Goal: Information Seeking & Learning: Learn about a topic

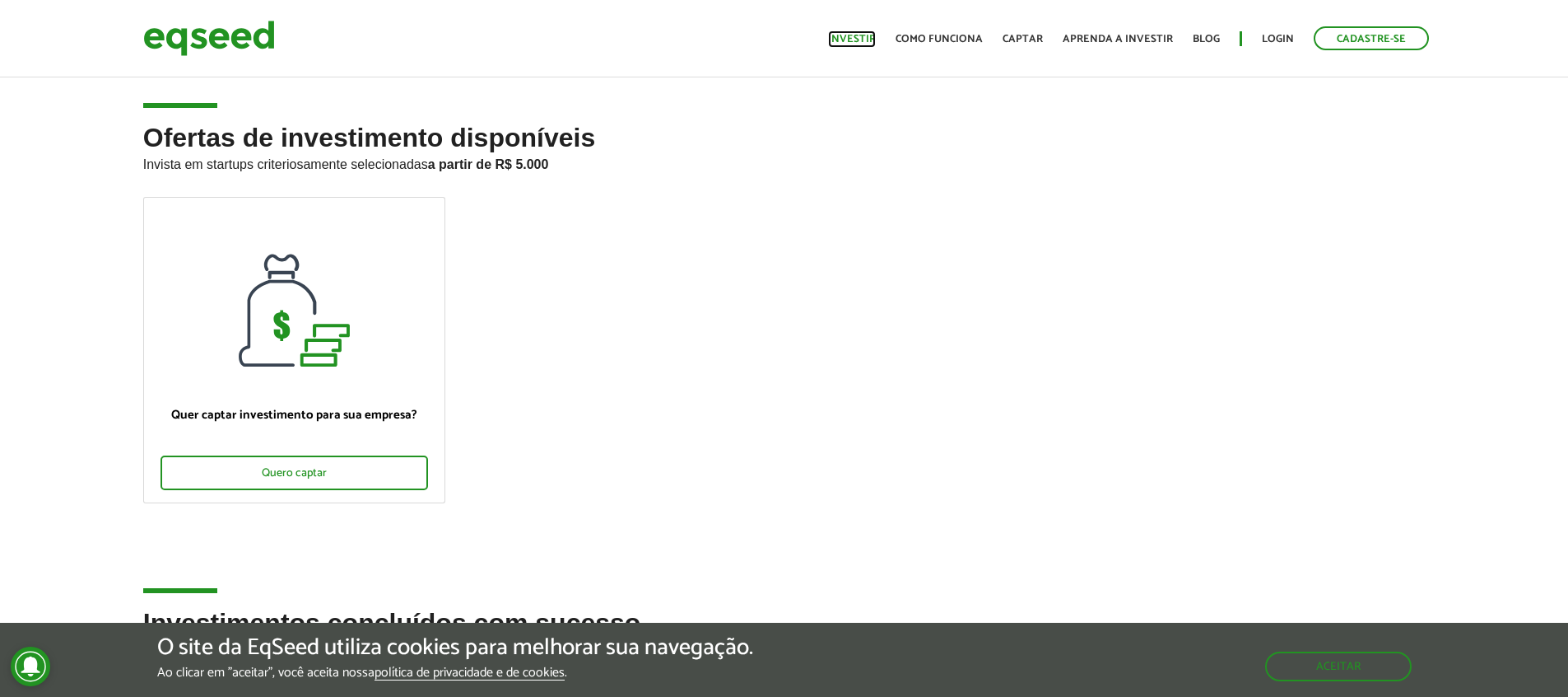
click at [876, 38] on link "Investir" at bounding box center [852, 39] width 48 height 11
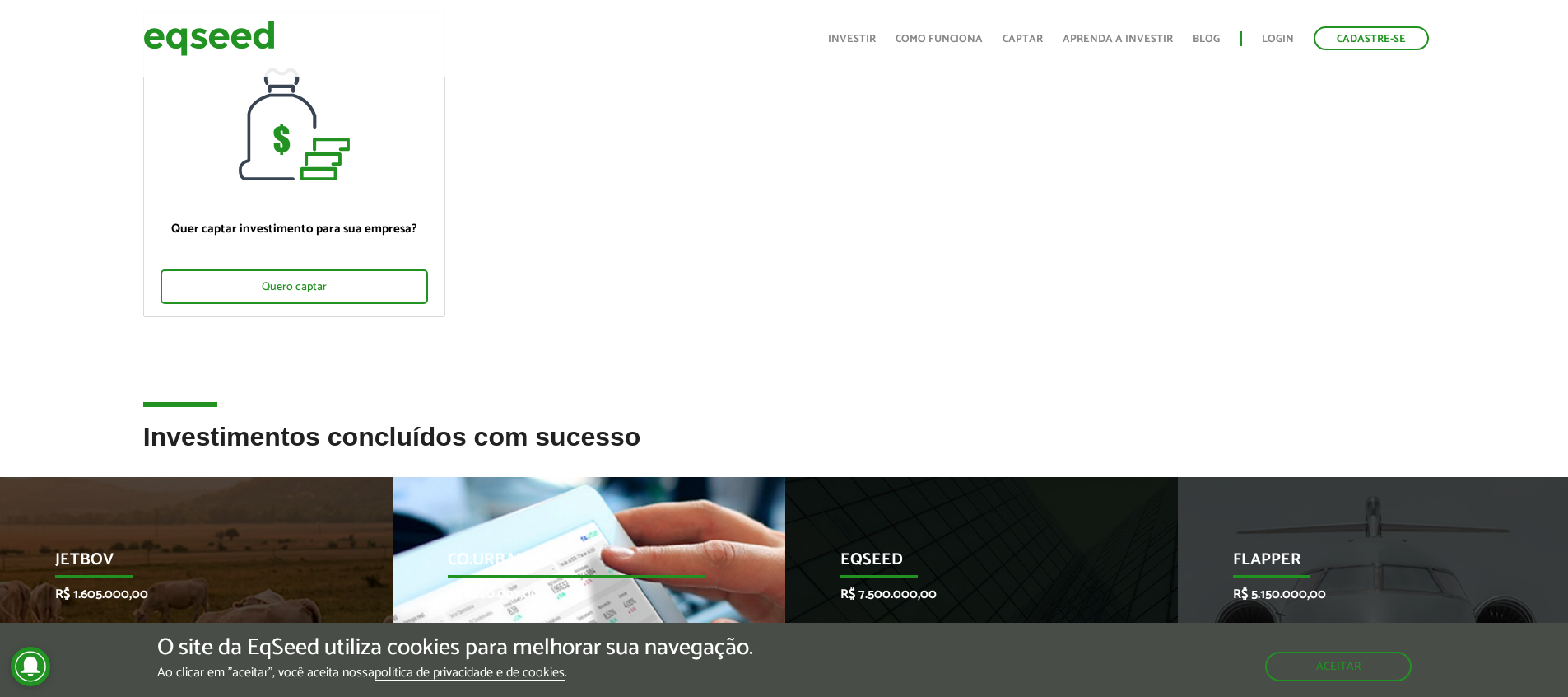
scroll to position [605, 0]
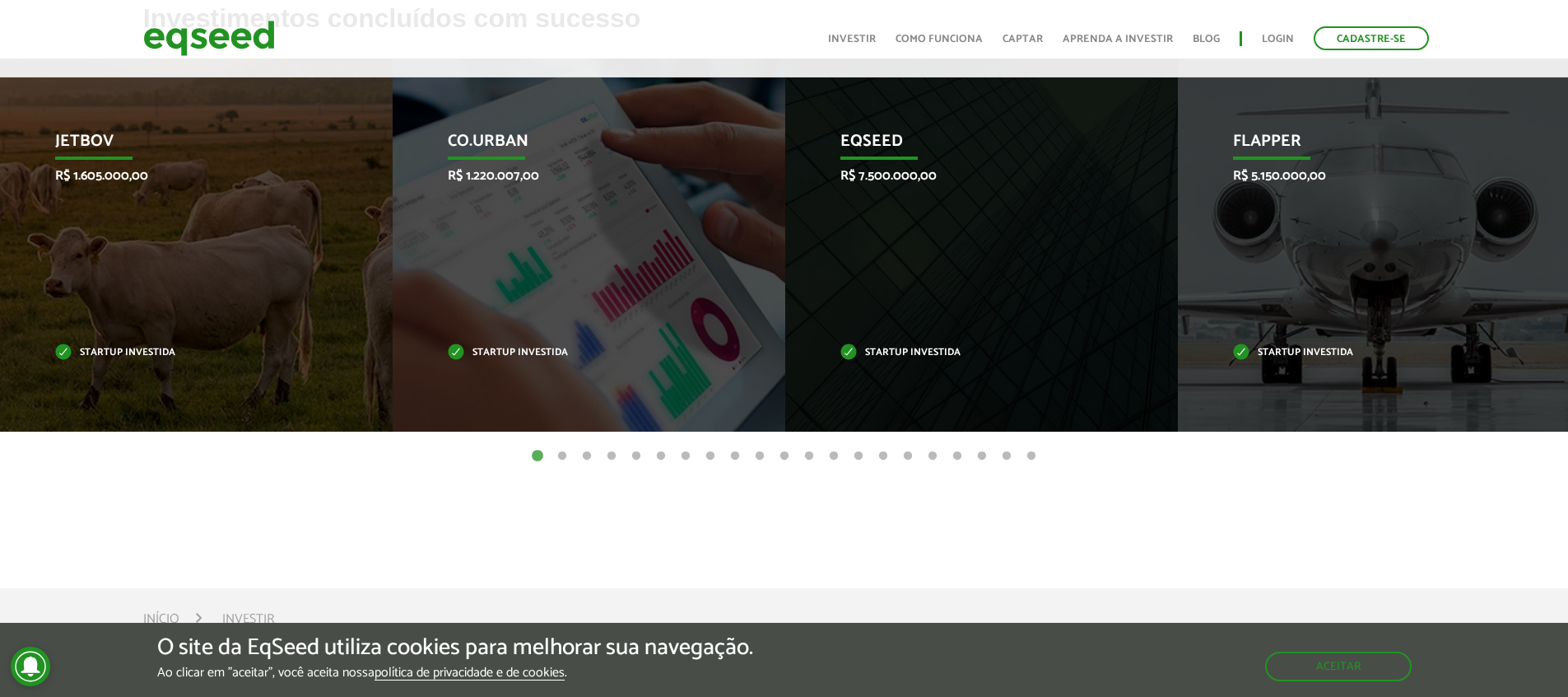
click at [575, 457] on ul "1 2 3 4 5 6 7 8 9 10 11 12 13 14 15 16 17 18 19 20 21" at bounding box center [784, 455] width 1568 height 18
click at [570, 456] on ul "1 2 3 4 5 6 7 8 9 10 11 12 13 14 15 16 17 18 19 20 21" at bounding box center [784, 455] width 1568 height 18
click at [568, 455] on button "2" at bounding box center [561, 456] width 16 height 16
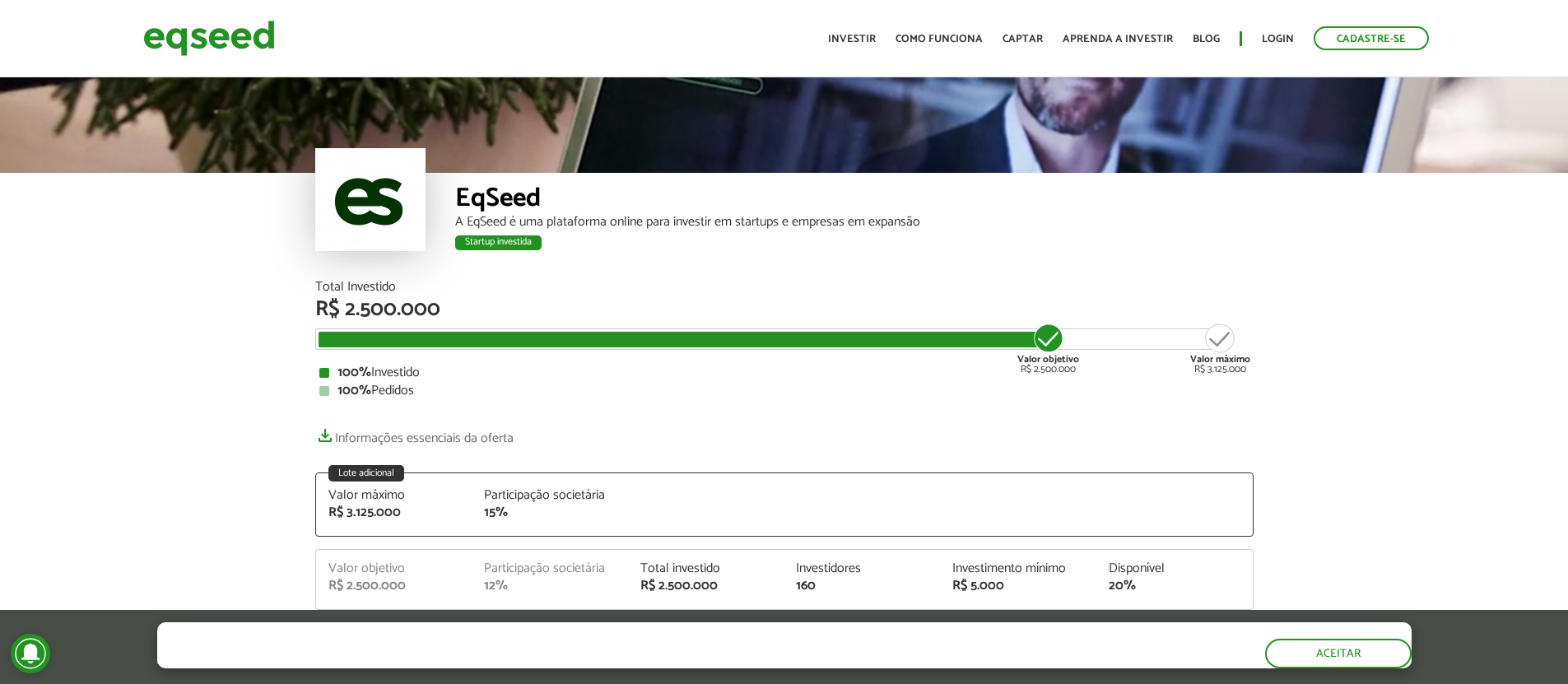
scroll to position [989, 0]
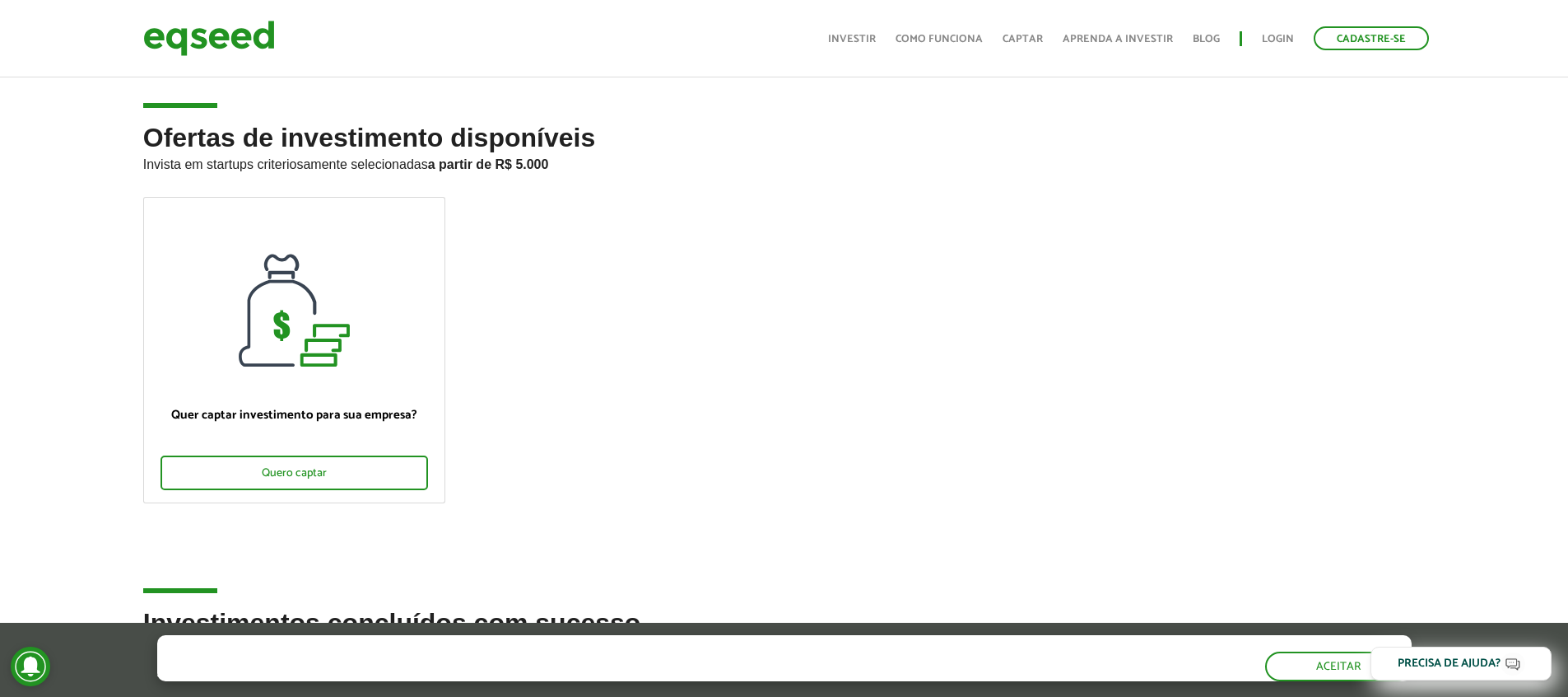
scroll to position [226, 0]
